Goal: Task Accomplishment & Management: Use online tool/utility

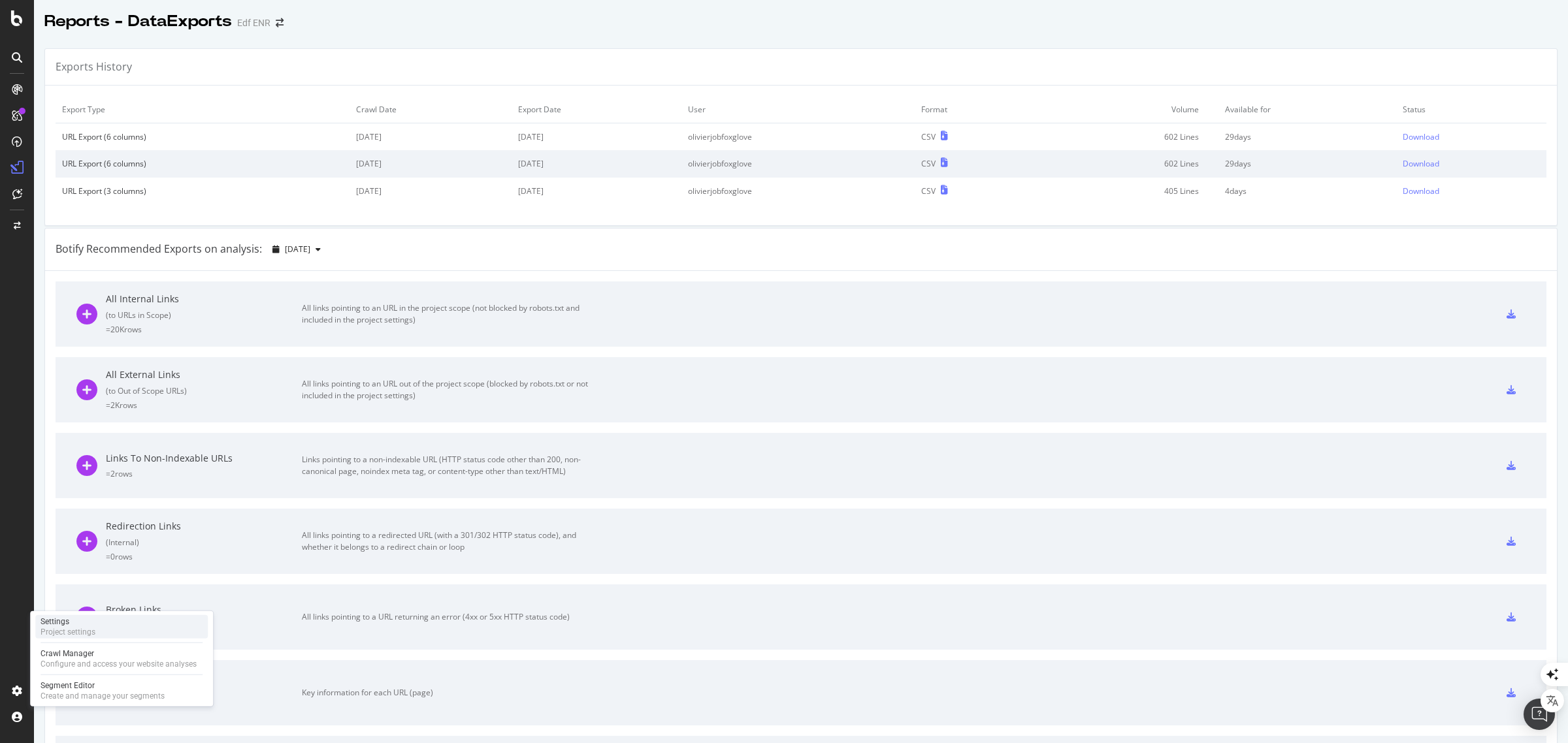
drag, startPoint x: 60, startPoint y: 655, endPoint x: 77, endPoint y: 638, distance: 24.0
click at [60, 655] on div "Crawl Manager" at bounding box center [118, 654] width 156 height 11
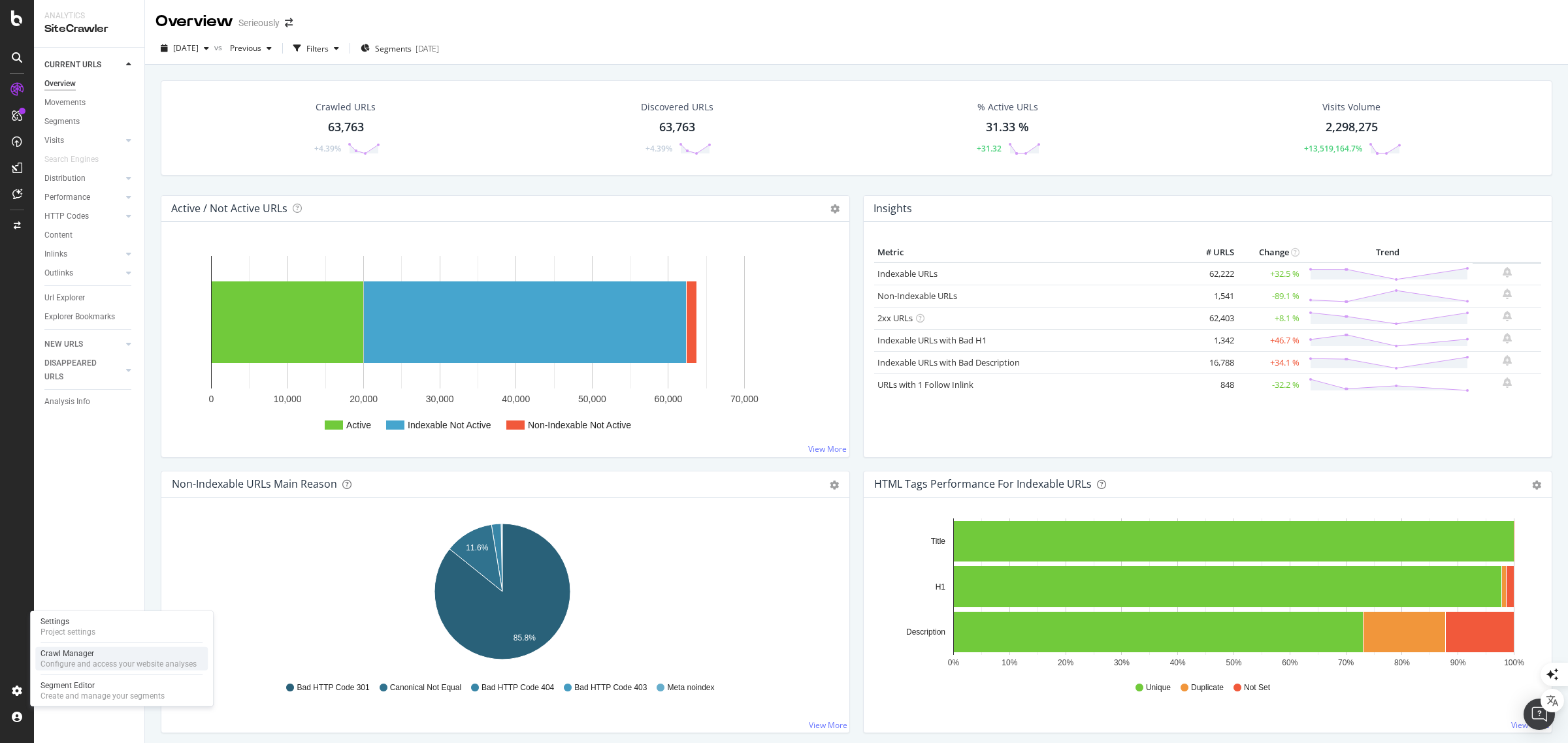
click at [80, 653] on div "Crawl Manager" at bounding box center [118, 654] width 156 height 11
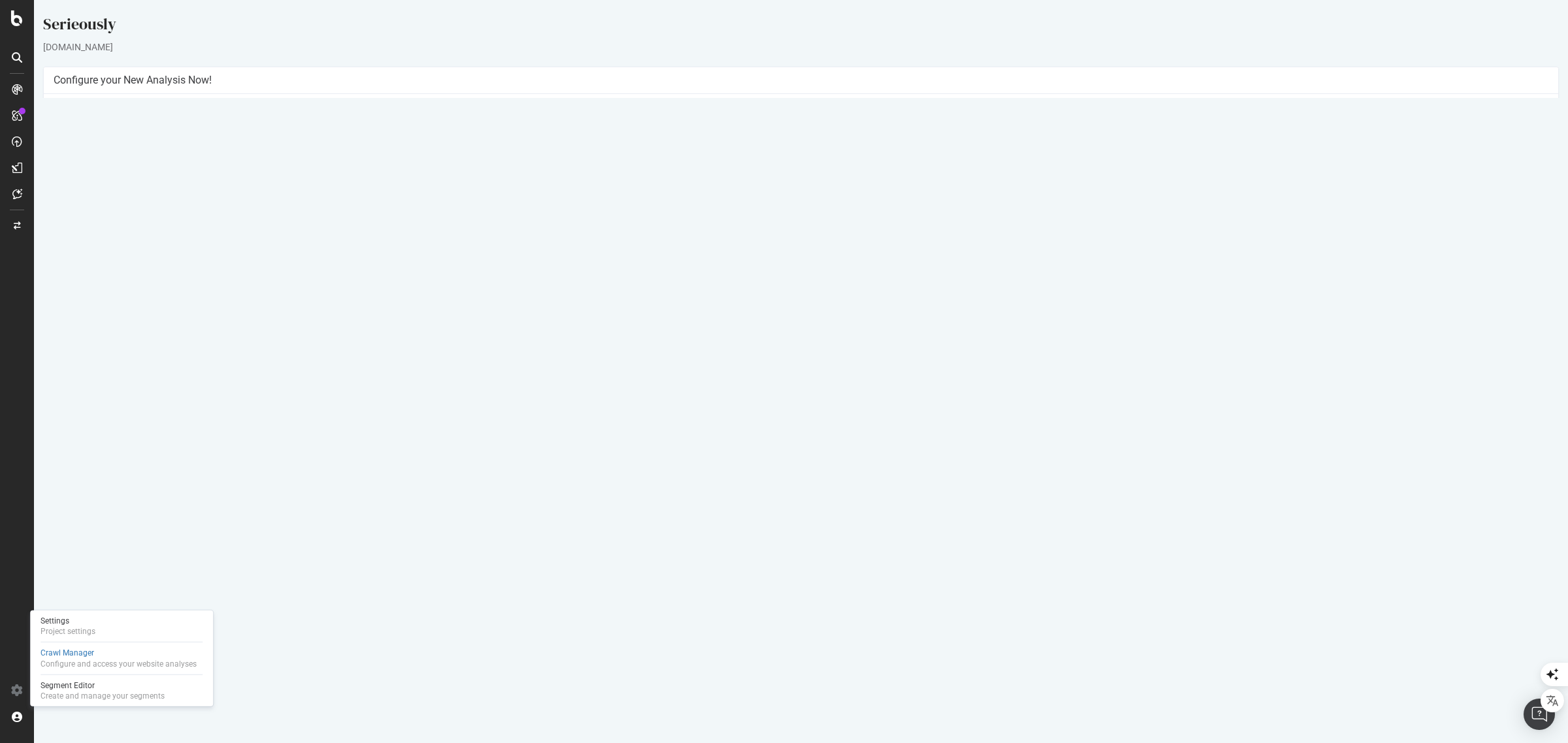
click at [784, 302] on button "Yes! Start Now" at bounding box center [784, 308] width 81 height 21
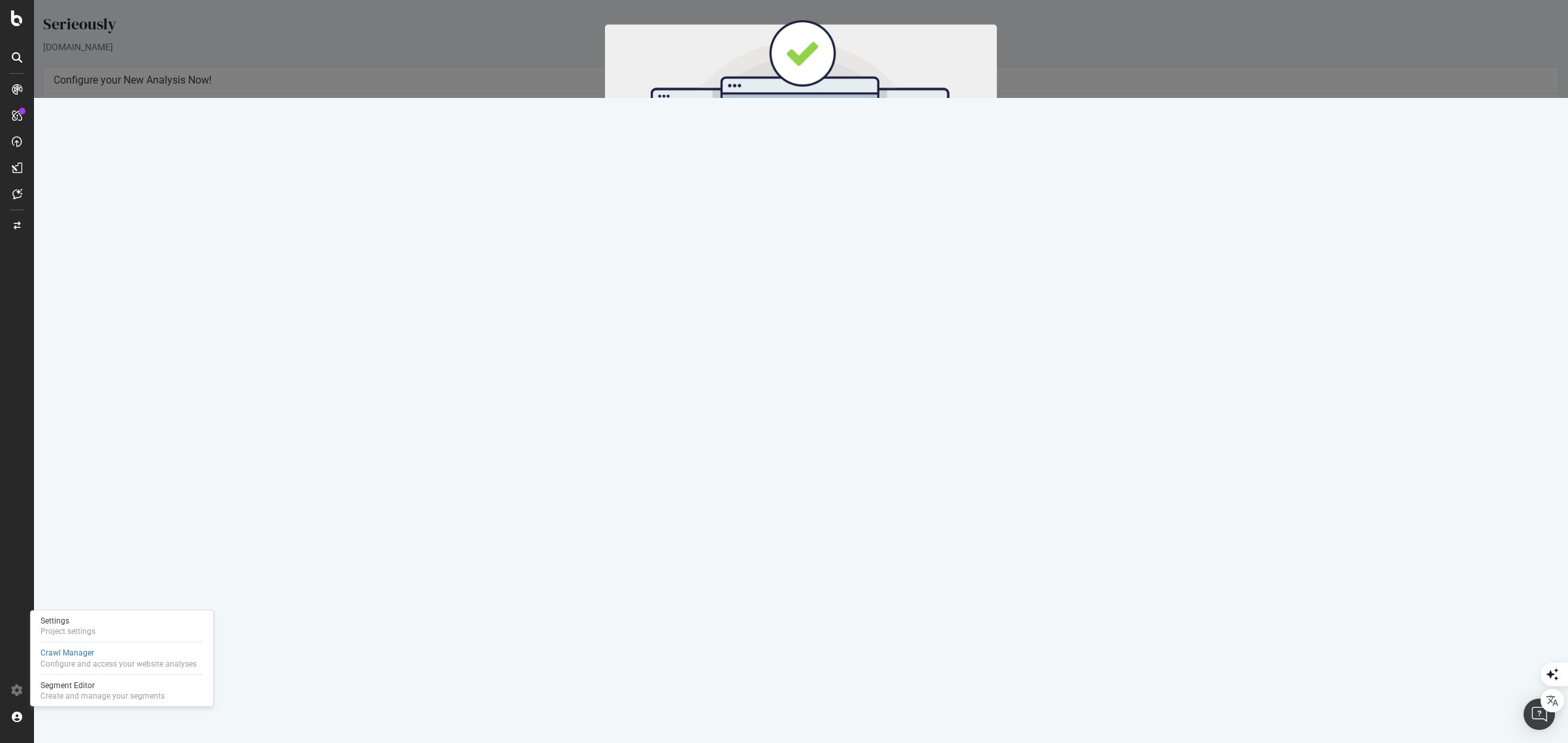
click at [818, 217] on button "Start Now" at bounding box center [826, 217] width 58 height 22
